Goal: Check status: Check status

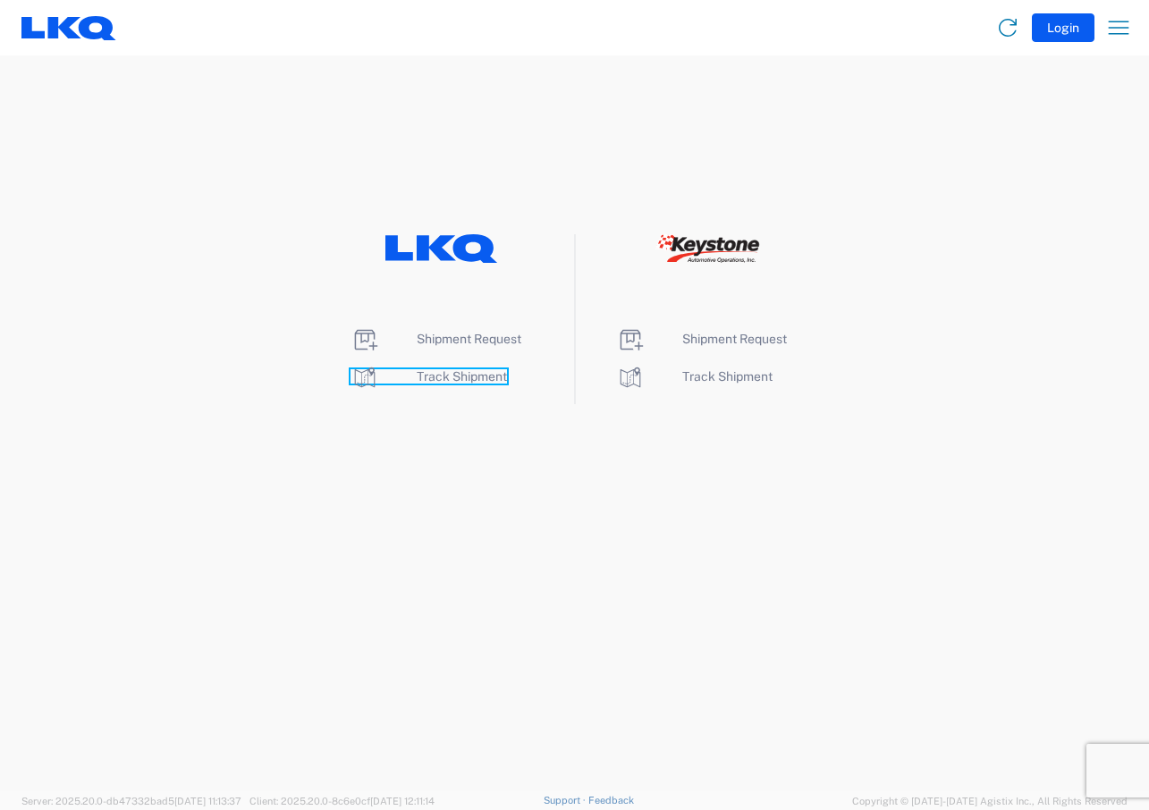
click at [442, 369] on span "Track Shipment" at bounding box center [462, 376] width 90 height 14
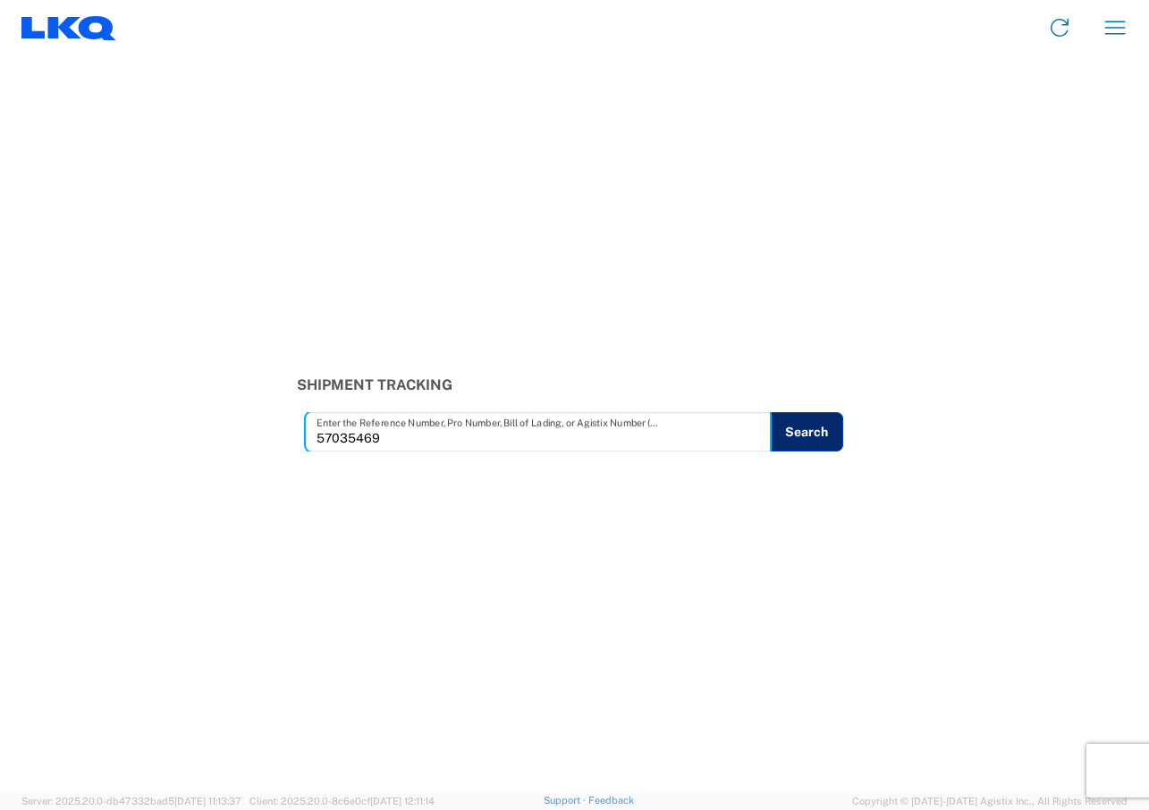
type input "57035469"
click at [814, 432] on button "Search" at bounding box center [806, 431] width 73 height 39
